Goal: Transaction & Acquisition: Book appointment/travel/reservation

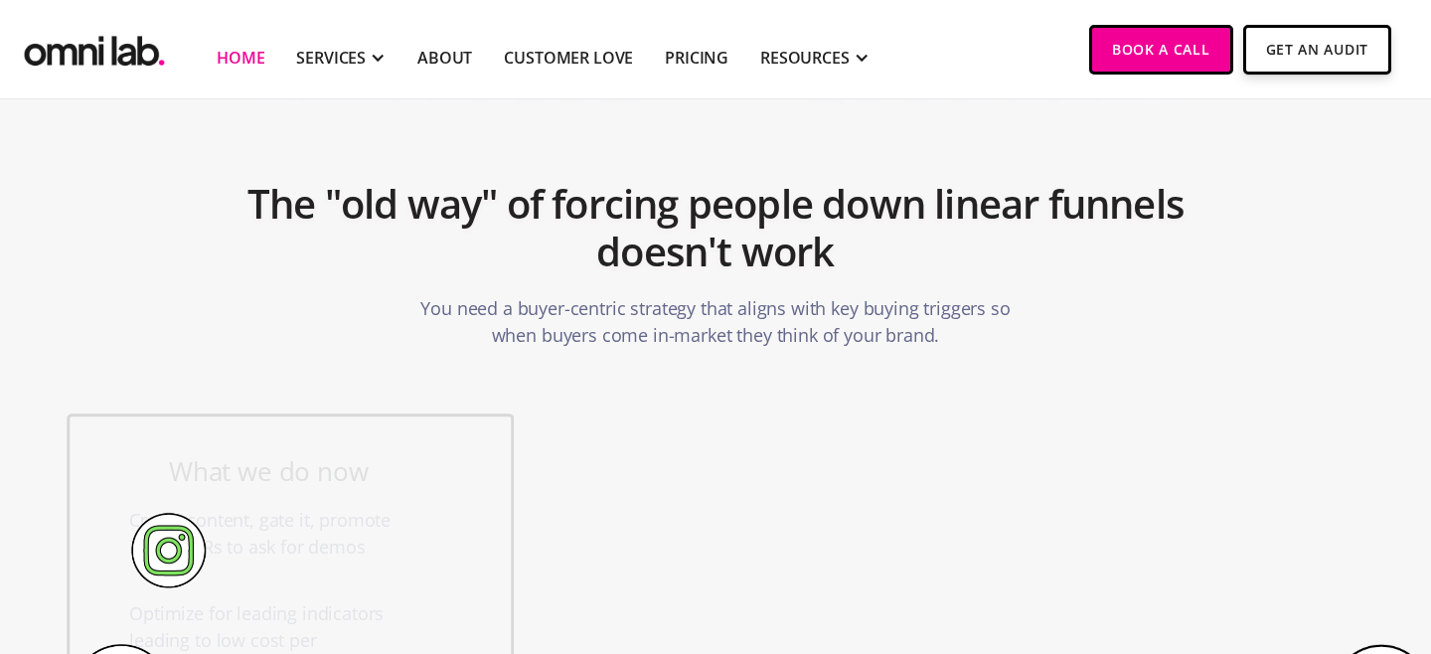
scroll to position [1037, 0]
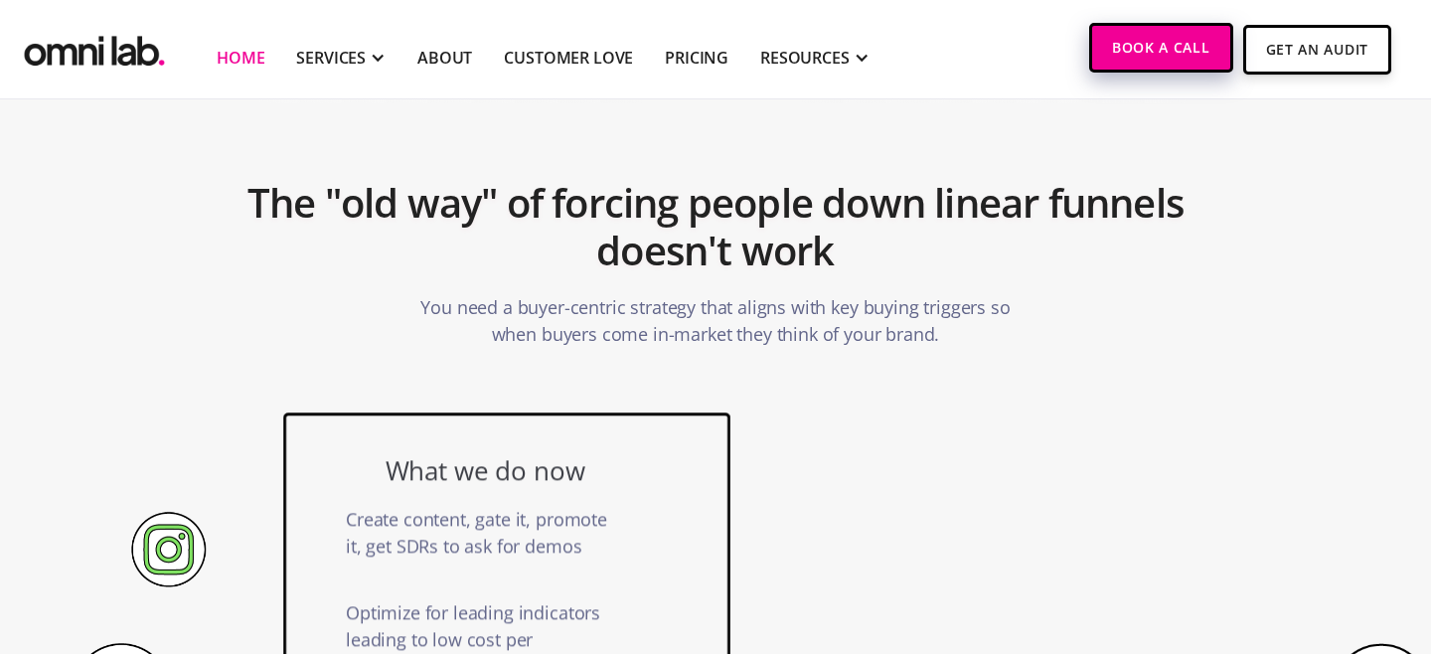
click at [1136, 45] on link "Book a Call" at bounding box center [1161, 48] width 144 height 50
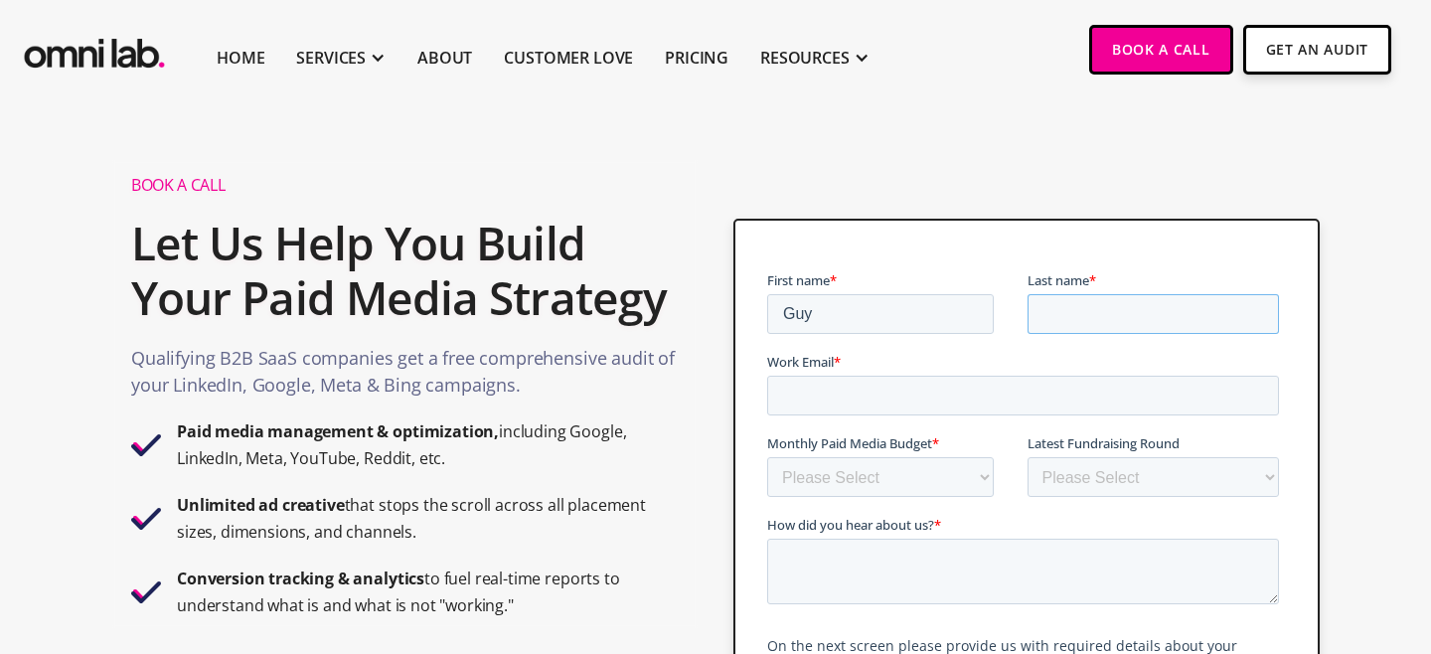
click at [1059, 310] on input "Last name *" at bounding box center [1152, 314] width 252 height 40
type input "Moreve"
click at [973, 384] on input "Work Email *" at bounding box center [1022, 396] width 512 height 40
type input "guy.moreve@grantify.io"
click at [902, 485] on select "Please Select $0 - $5,0000 $5,000 - $10,000 $10,000 - $25,000 $25,000 - $50,000…" at bounding box center [879, 477] width 227 height 40
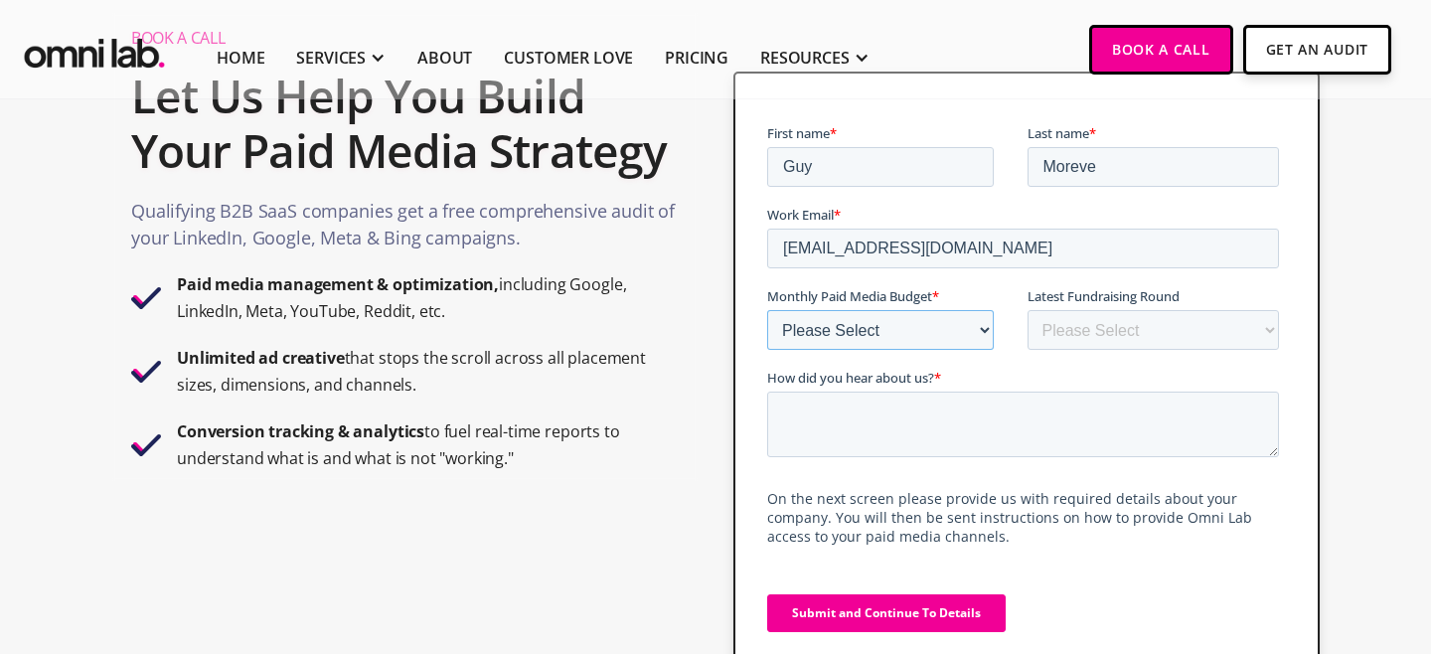
scroll to position [148, 0]
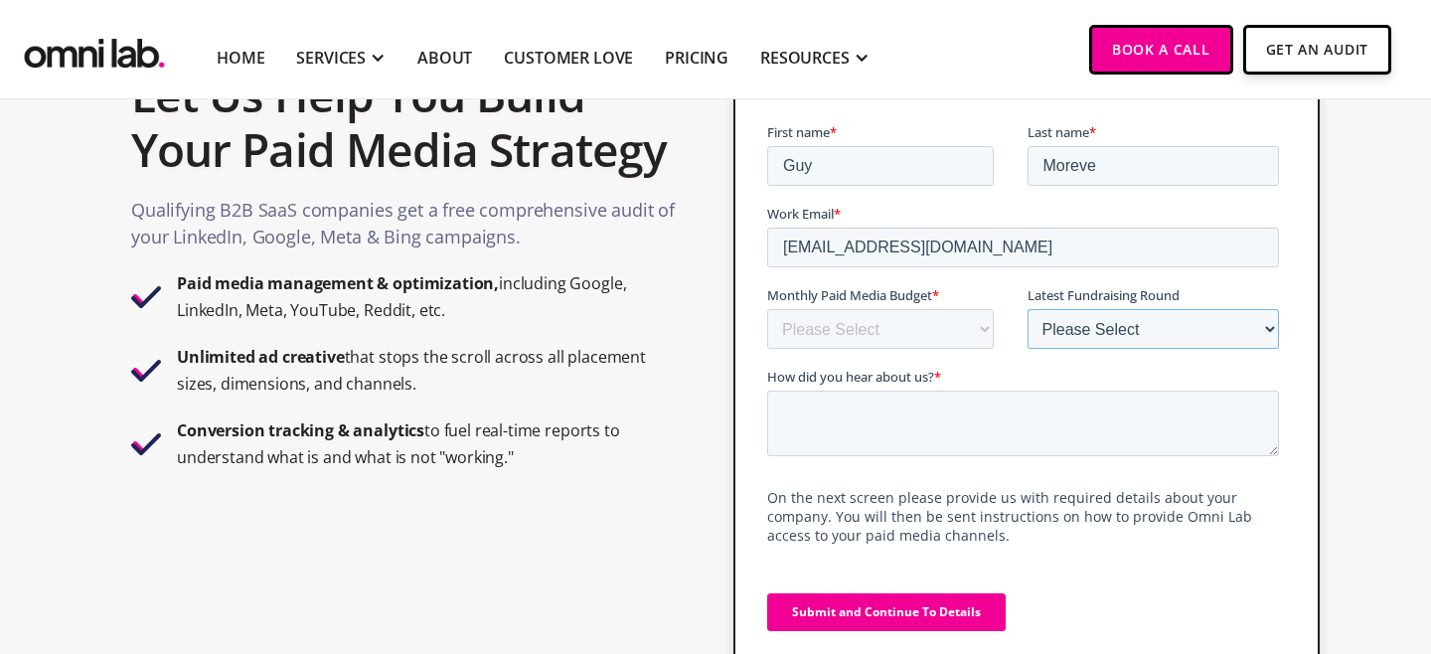
click at [1069, 334] on select "Please Select Bootstrapped Seed Series A Series B Series C Series D +" at bounding box center [1152, 329] width 252 height 40
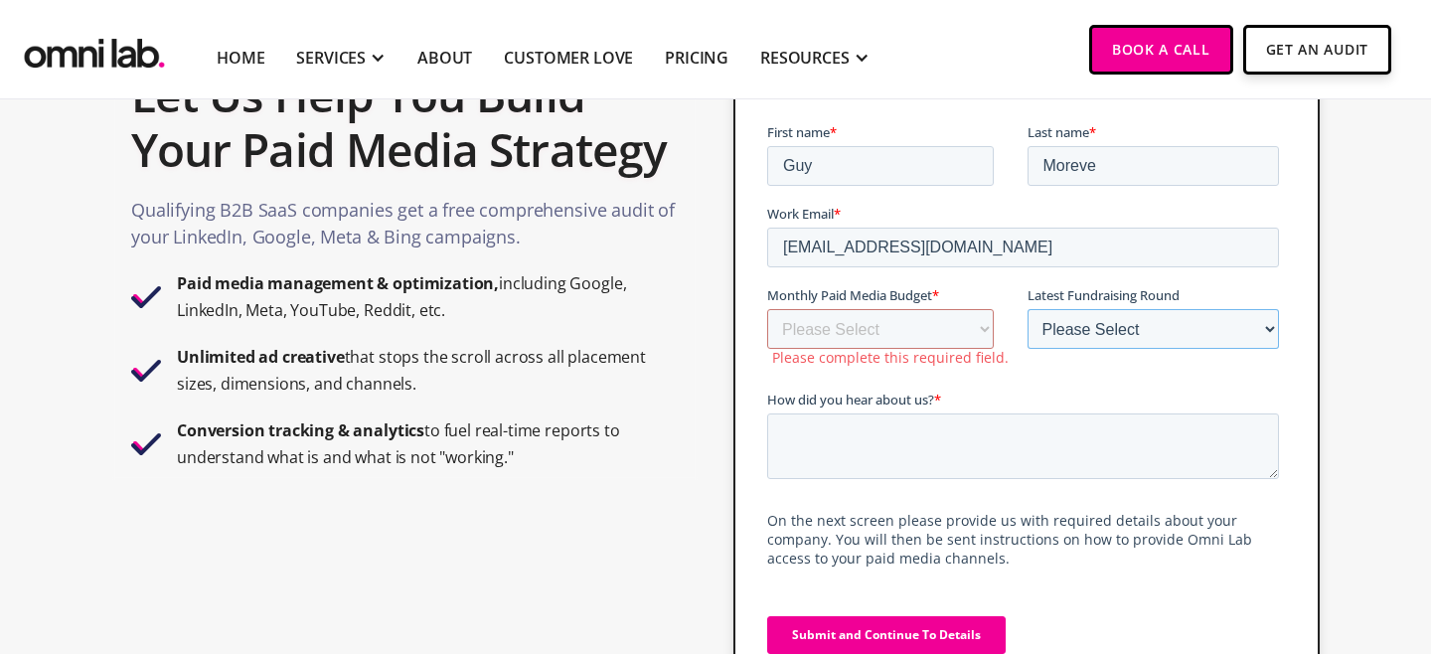
select select "series_a"
click at [1026, 309] on select "Please Select Bootstrapped Seed Series A Series B Series C Series D +" at bounding box center [1152, 329] width 252 height 40
click at [867, 329] on select "Please Select $0 - $5,0000 $5,000 - $10,000 $10,000 - $25,000 $25,000 - $50,000…" at bounding box center [879, 329] width 227 height 40
select select "10000-25000"
click at [766, 309] on select "Please Select $0 - $5,0000 $5,000 - $10,000 $10,000 - $25,000 $25,000 - $50,000…" at bounding box center [879, 329] width 227 height 40
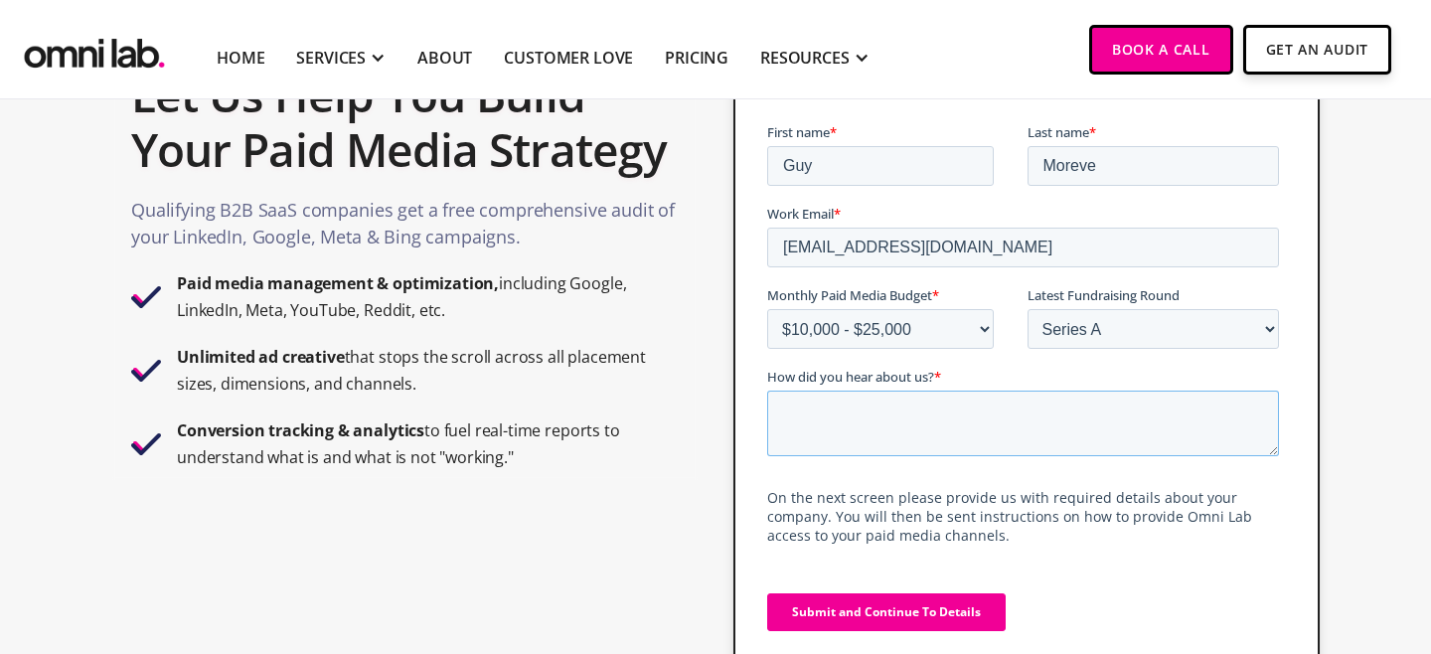
click at [879, 413] on textarea "How did you hear about us? *" at bounding box center [1022, 424] width 512 height 66
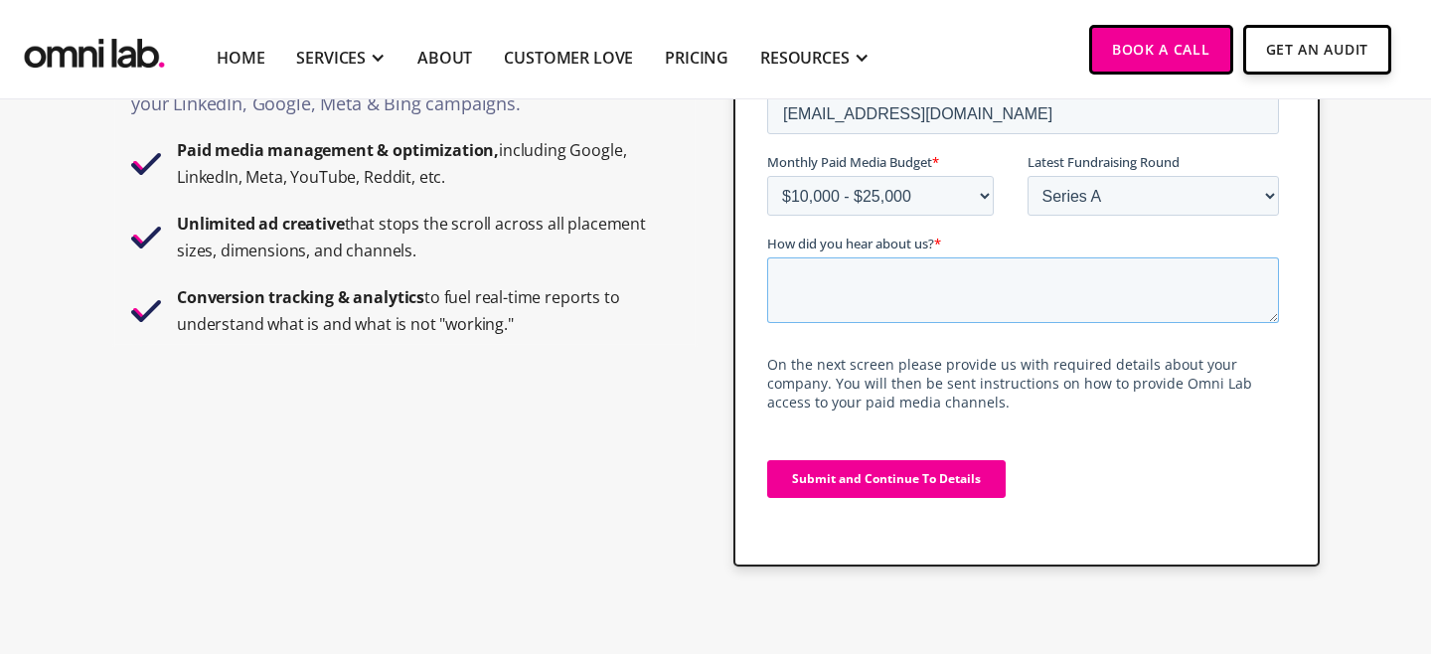
scroll to position [290, 0]
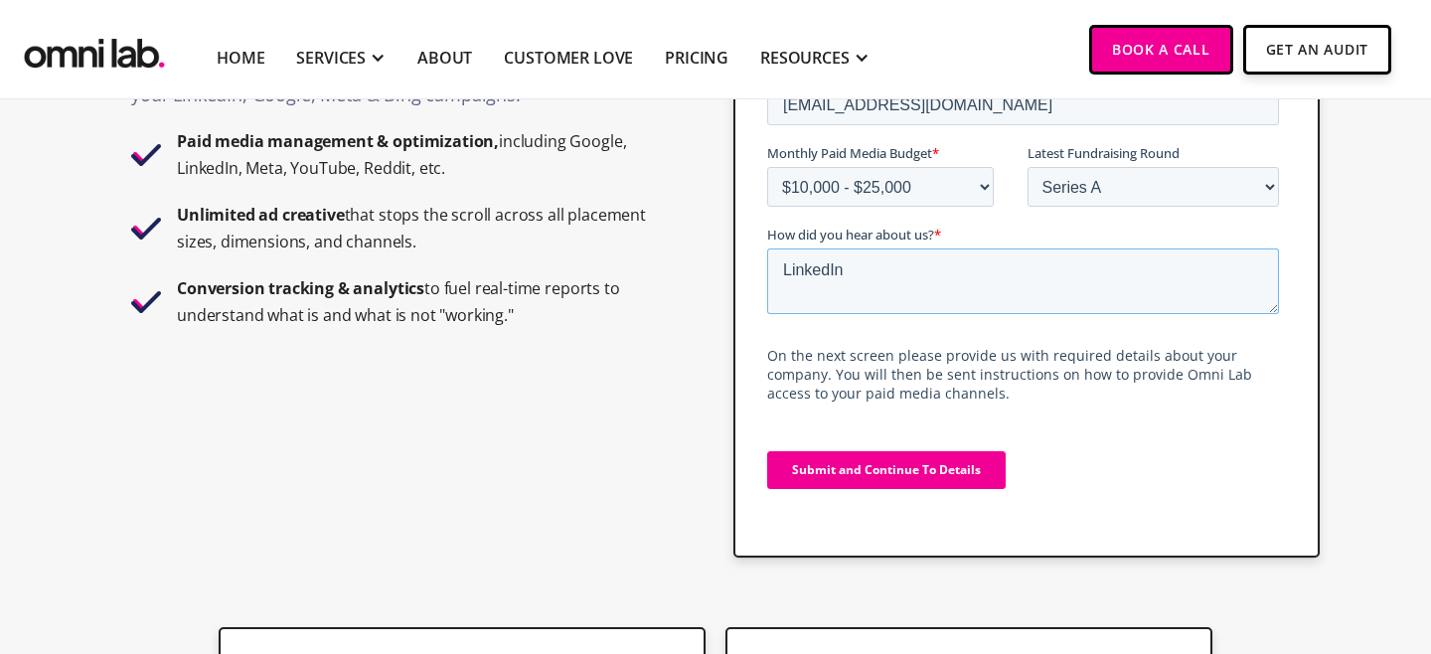
type textarea "LinkedIn"
click at [857, 473] on input "Submit and Continue To Details" at bounding box center [885, 470] width 238 height 38
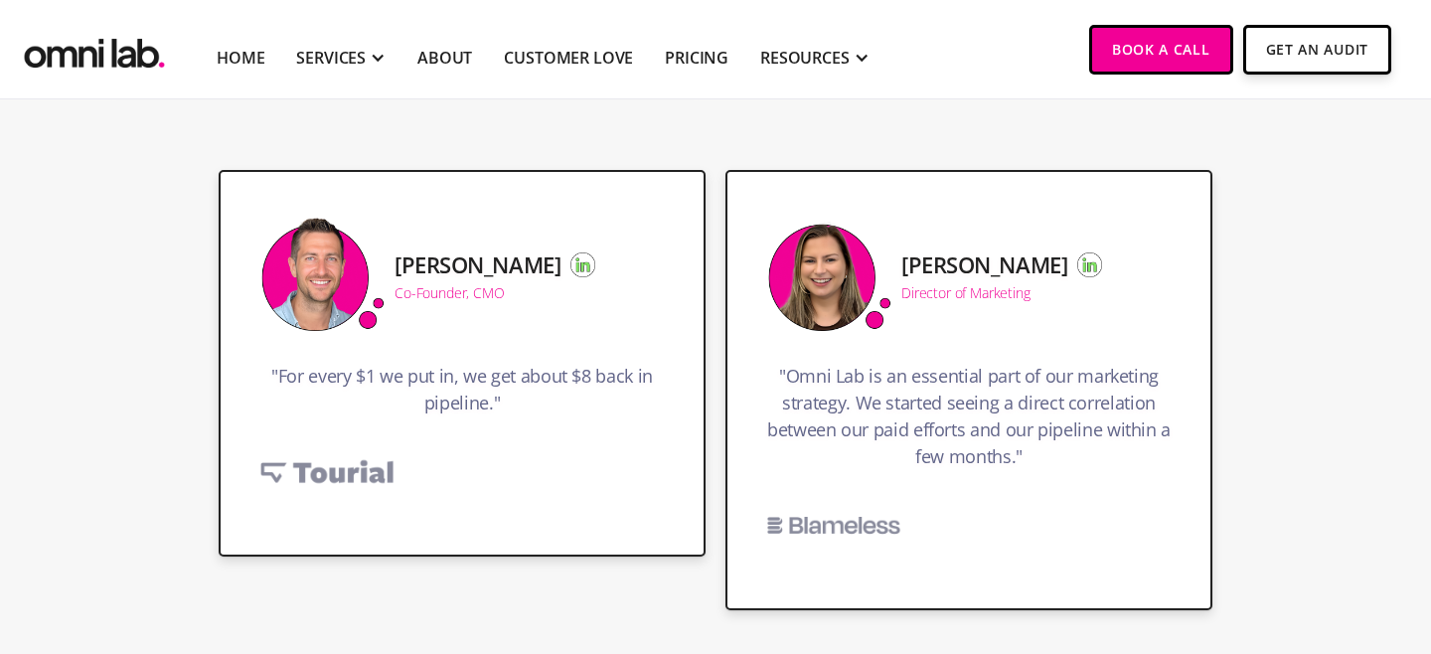
scroll to position [534, 0]
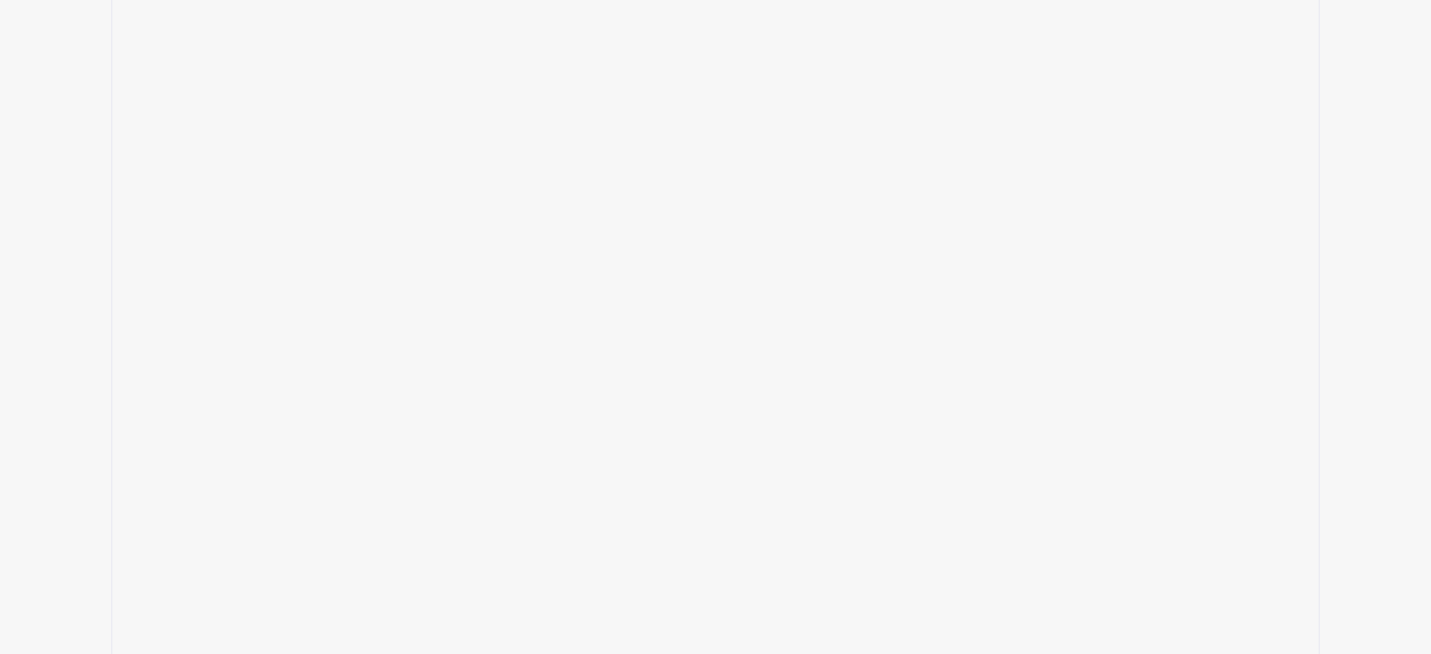
scroll to position [402, 0]
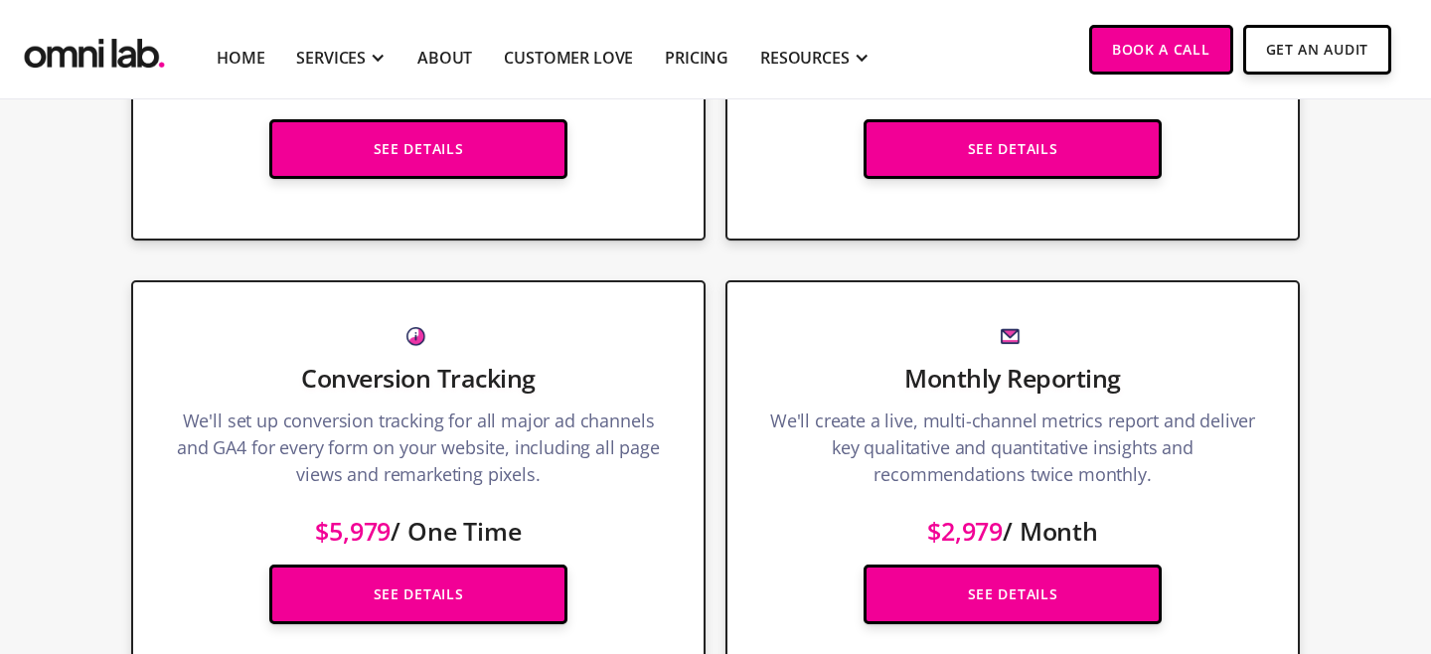
scroll to position [661, 0]
